Goal: Task Accomplishment & Management: Manage account settings

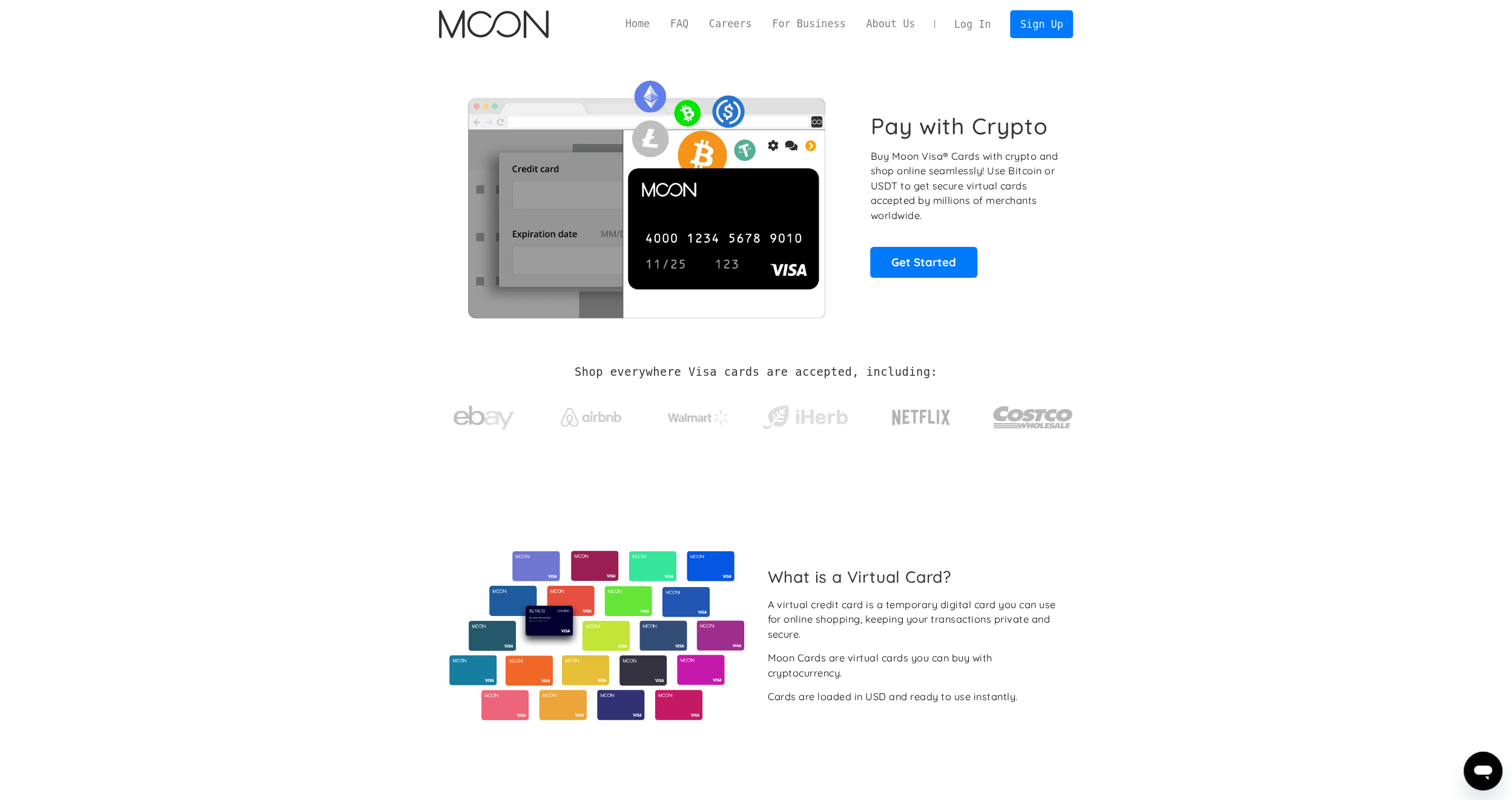
click at [976, 20] on link "Log In" at bounding box center [973, 24] width 57 height 27
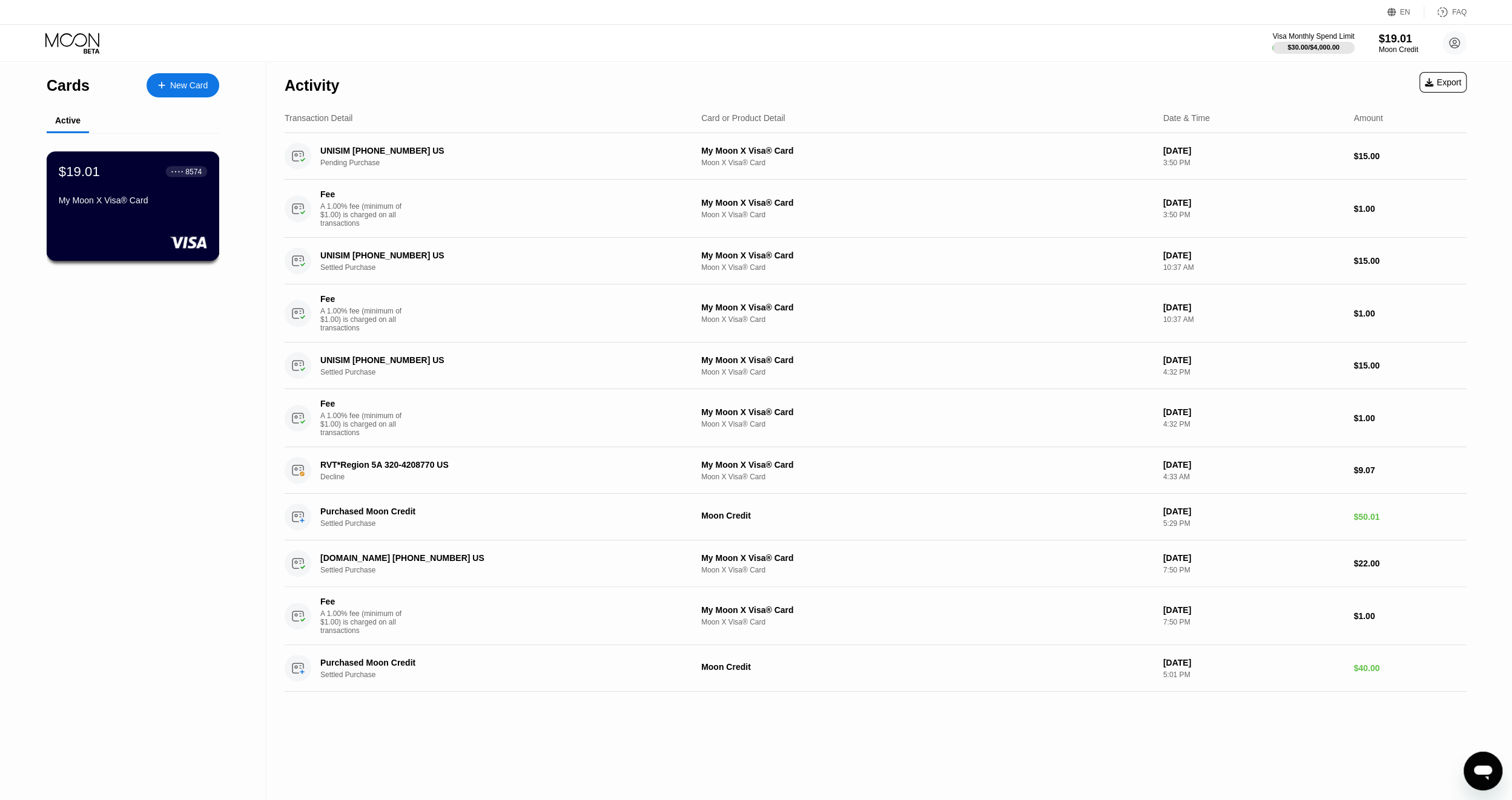
click at [130, 220] on div "$19.01 ● ● ● ● 8574 My Moon X Visa® Card" at bounding box center [133, 206] width 173 height 109
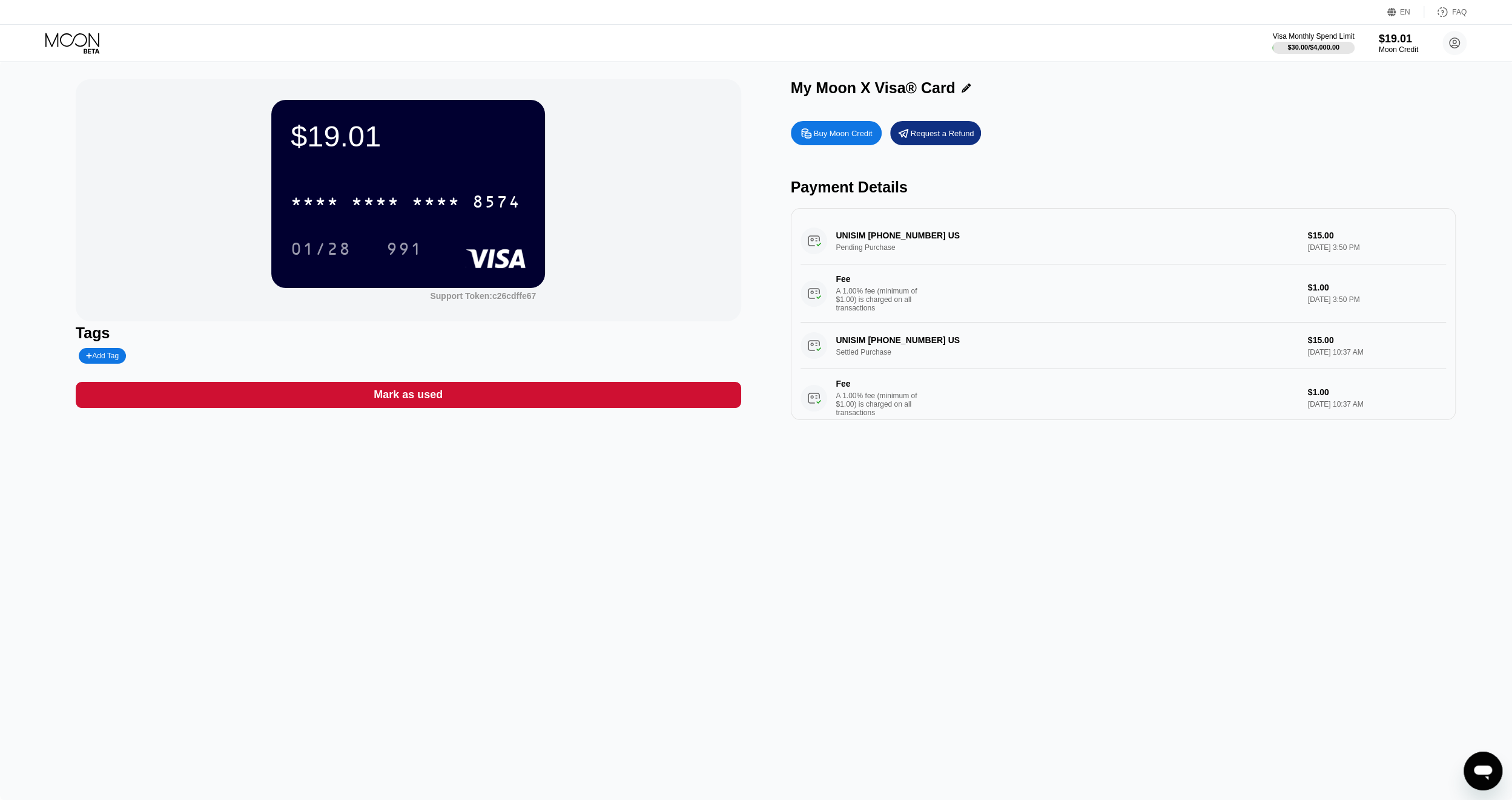
click at [423, 221] on div "* * * * * * * * * * * * 8574 01/28 991" at bounding box center [408, 213] width 235 height 71
click at [434, 208] on div "* * * *" at bounding box center [436, 204] width 48 height 20
